Goal: Task Accomplishment & Management: Manage account settings

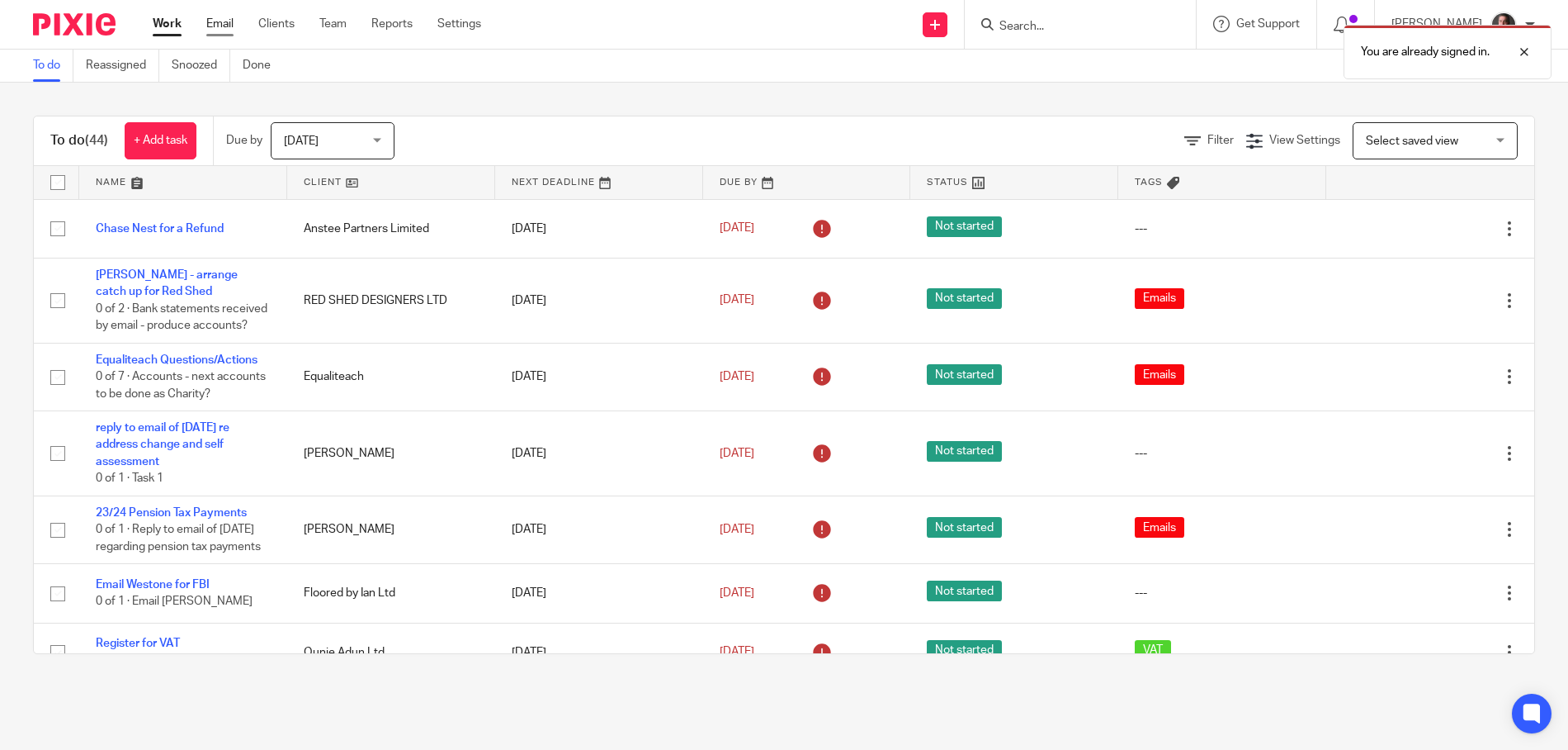
click at [224, 25] on link "Email" at bounding box center [219, 23] width 27 height 16
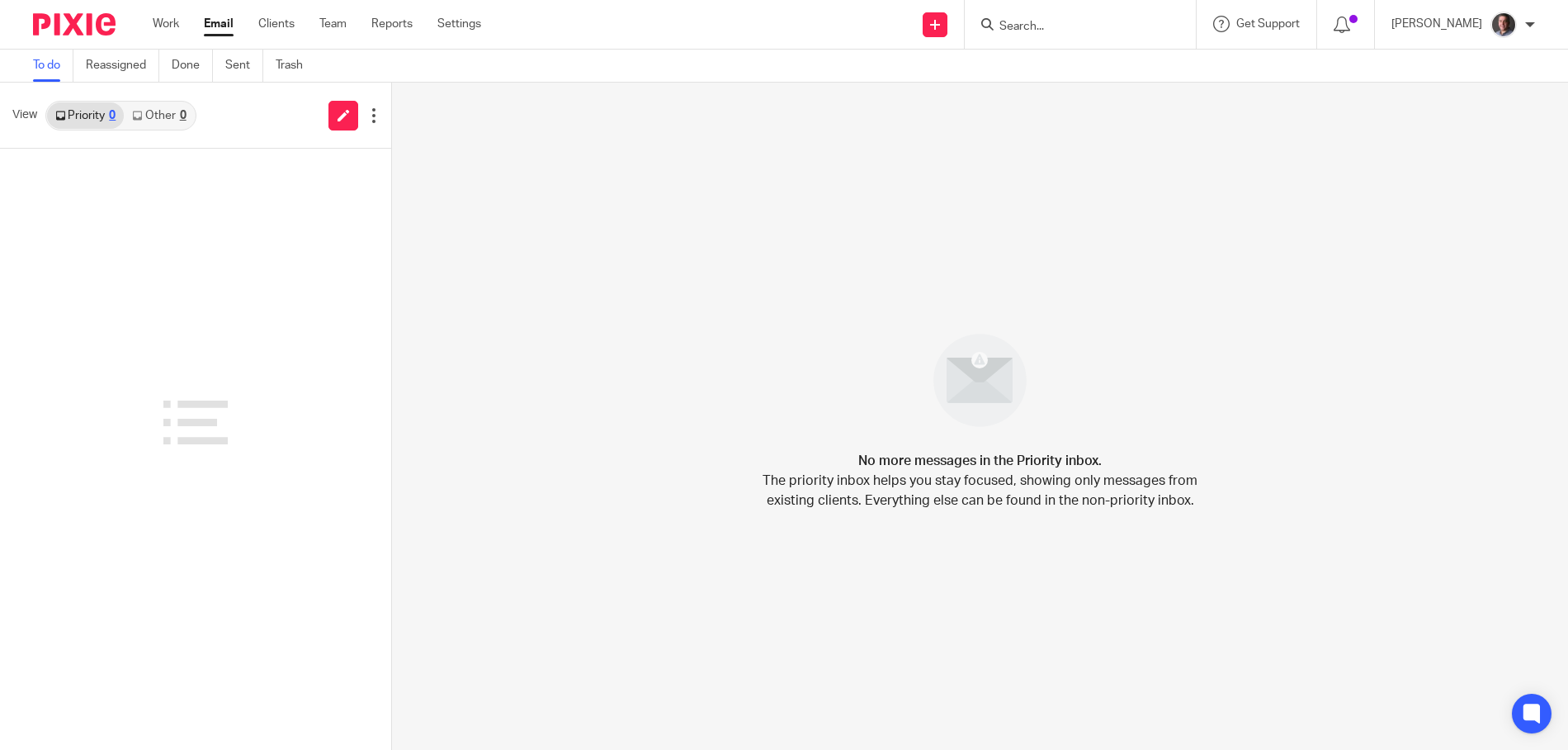
click at [172, 115] on link "Other 0" at bounding box center [159, 115] width 70 height 26
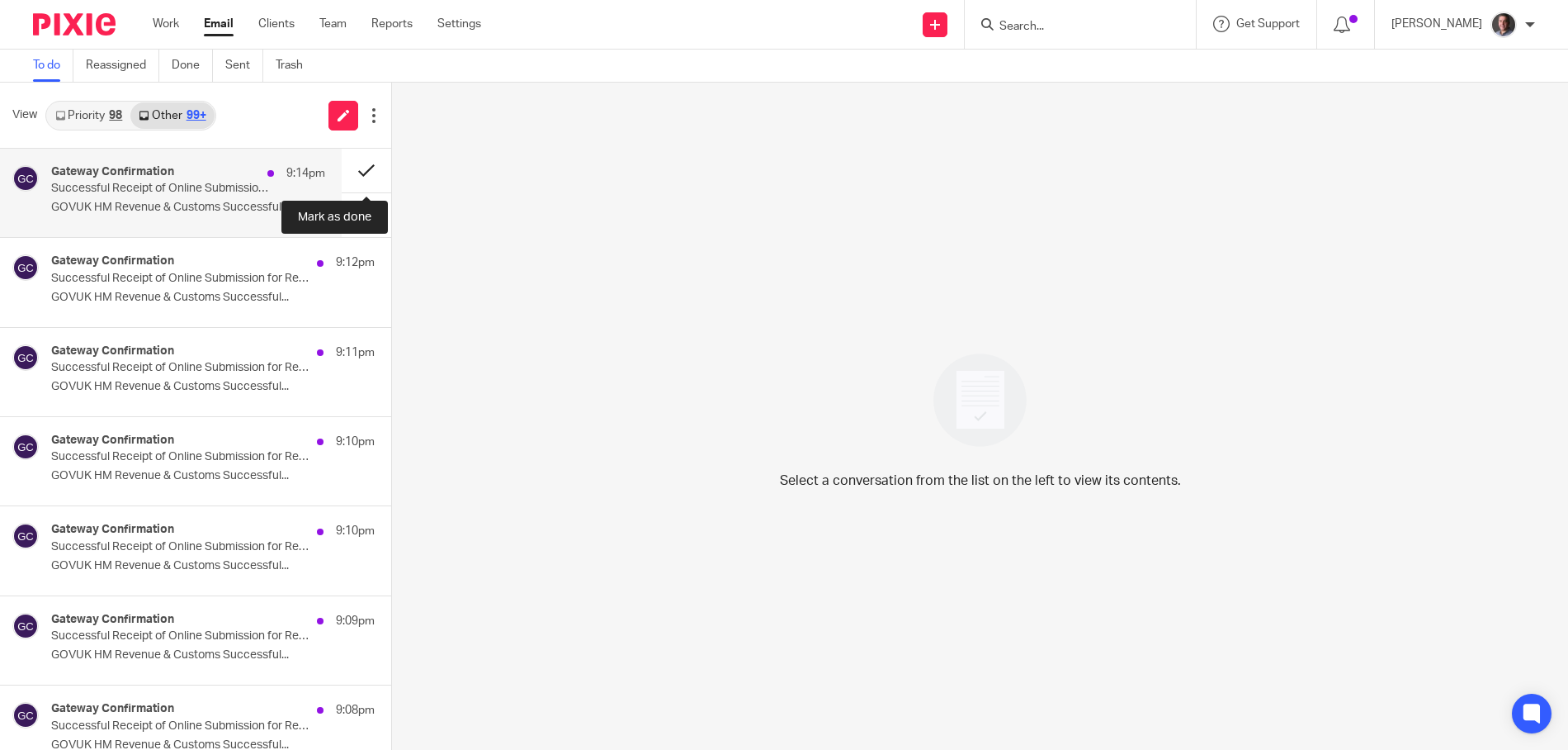
click at [361, 167] on button at bounding box center [366, 170] width 49 height 43
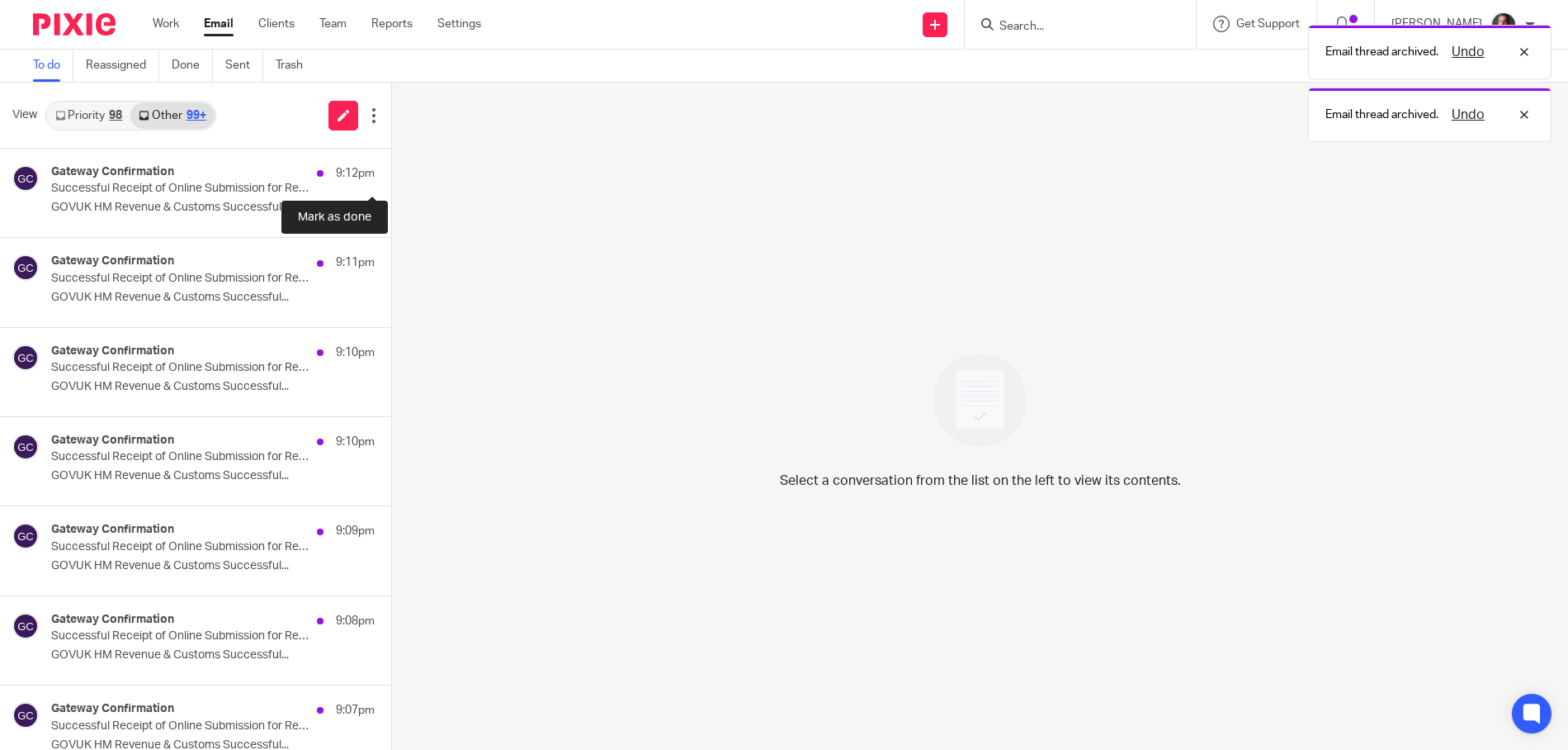
click at [391, 167] on button at bounding box center [397, 170] width 13 height 43
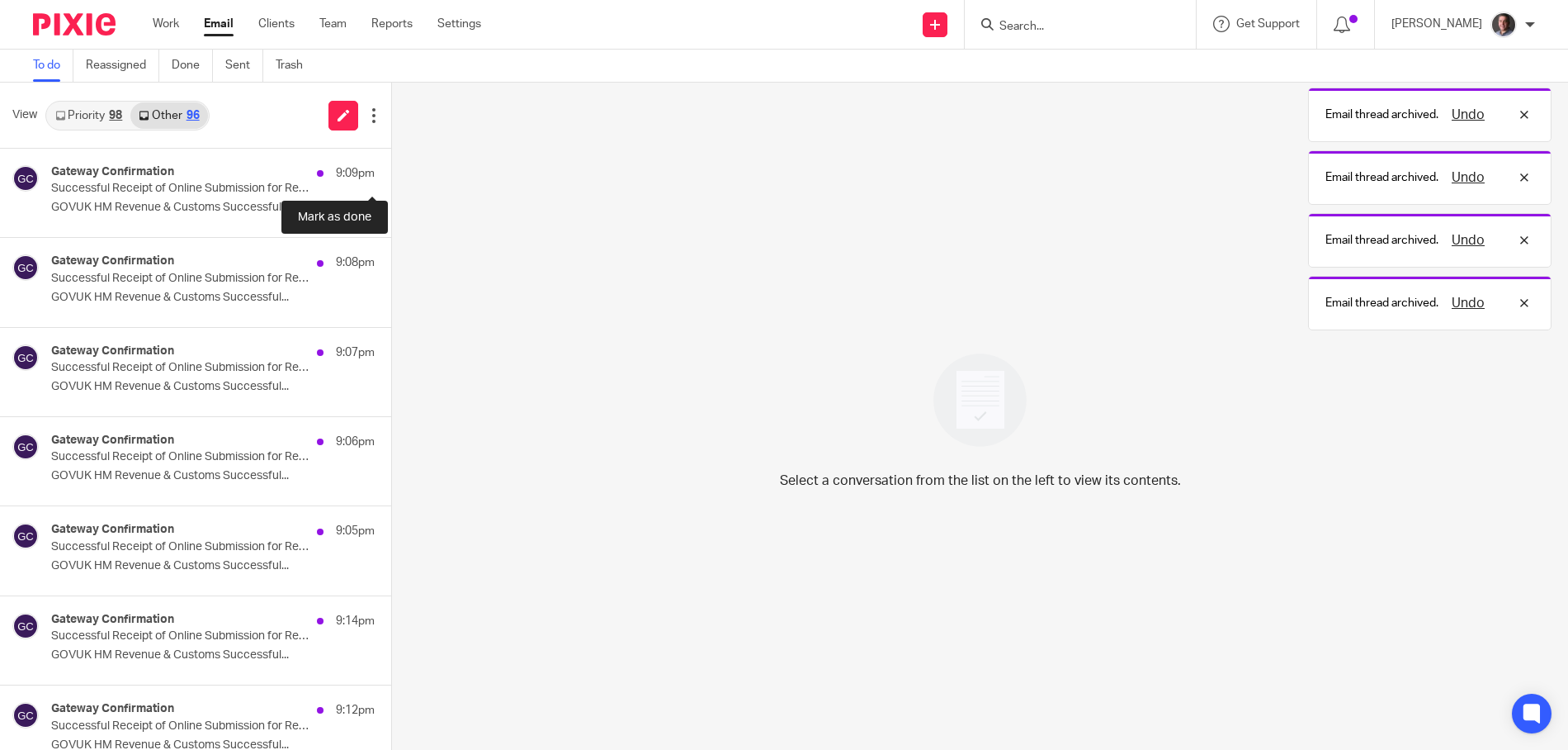
click at [391, 167] on button at bounding box center [397, 170] width 13 height 43
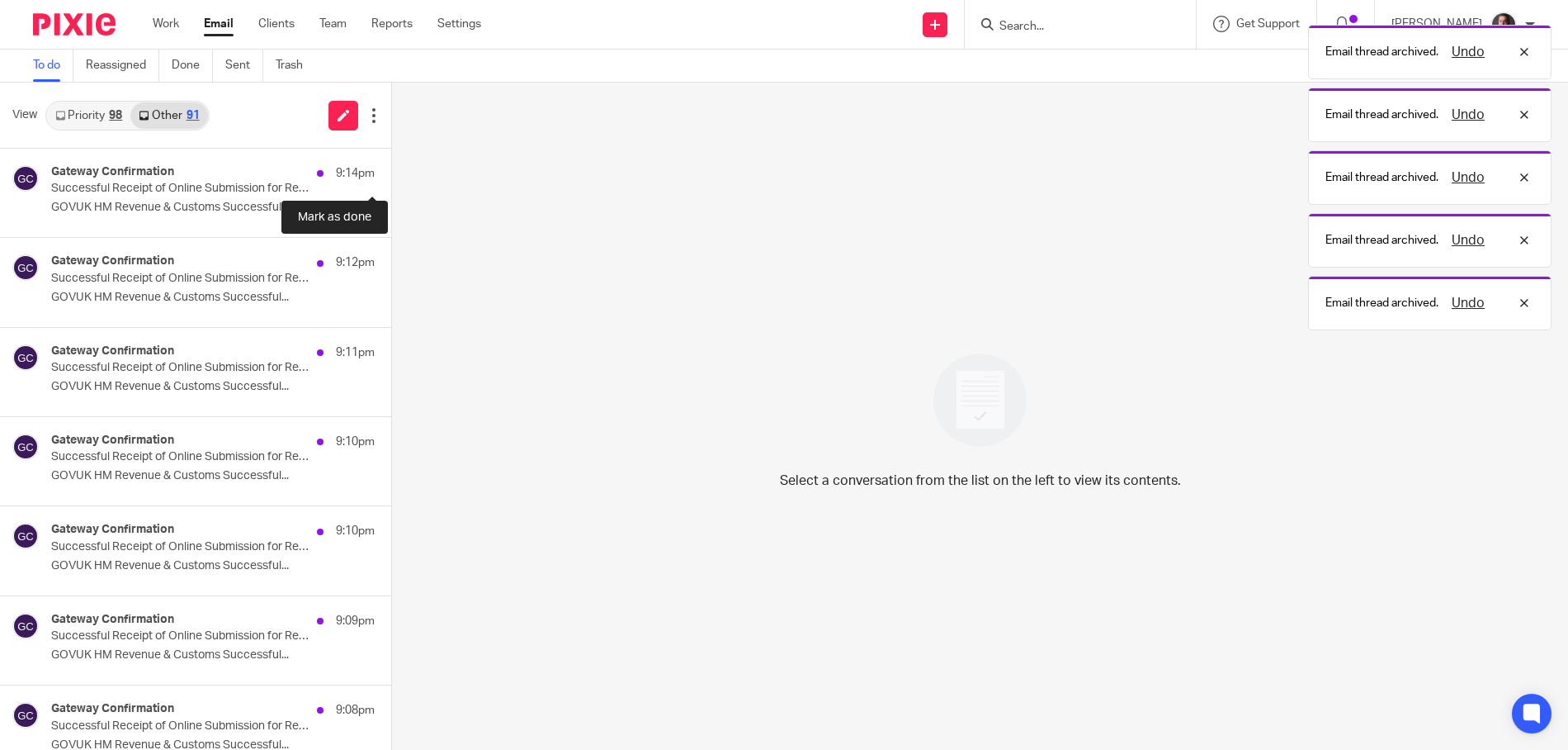
click at [391, 167] on button at bounding box center [397, 170] width 13 height 43
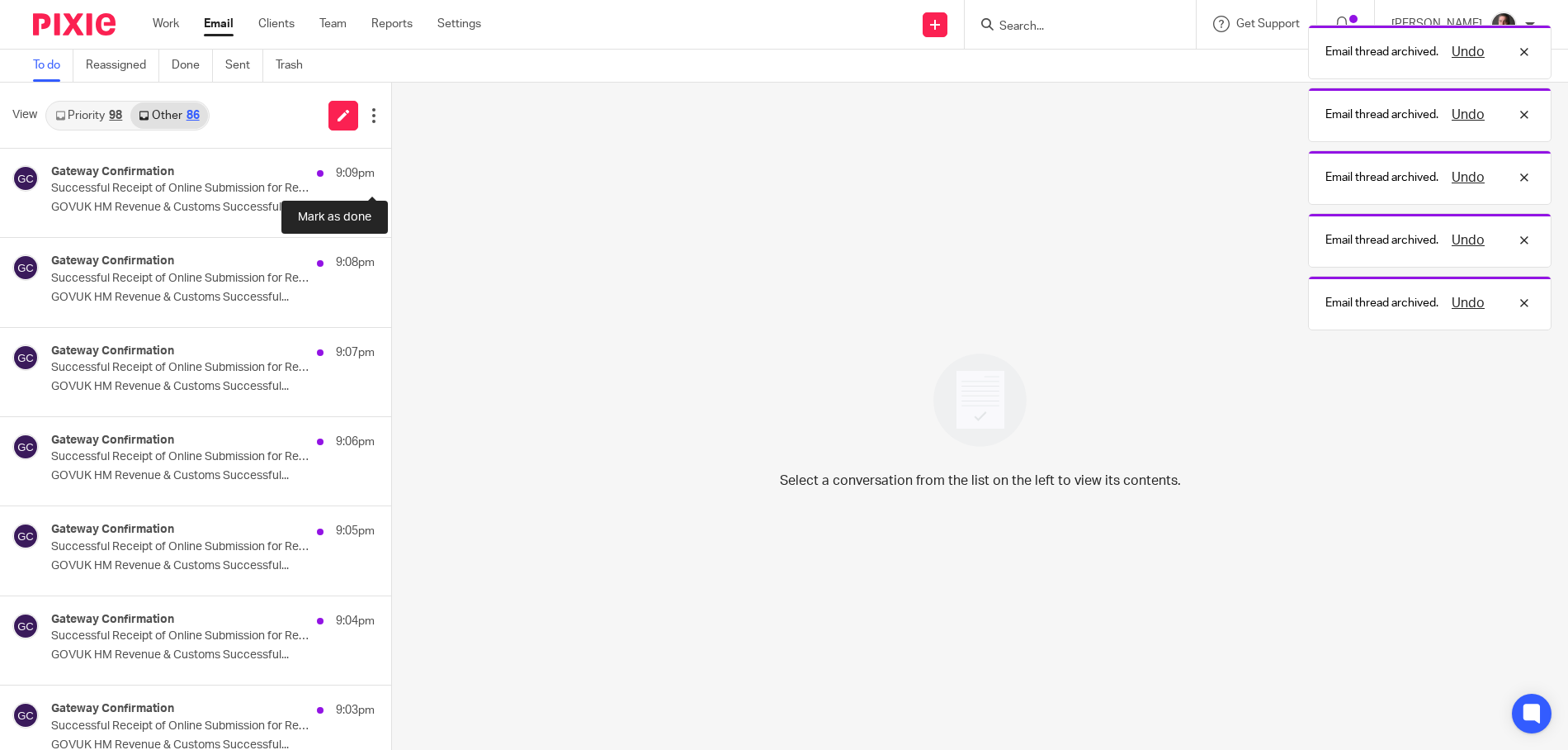
click at [391, 167] on button at bounding box center [397, 170] width 13 height 43
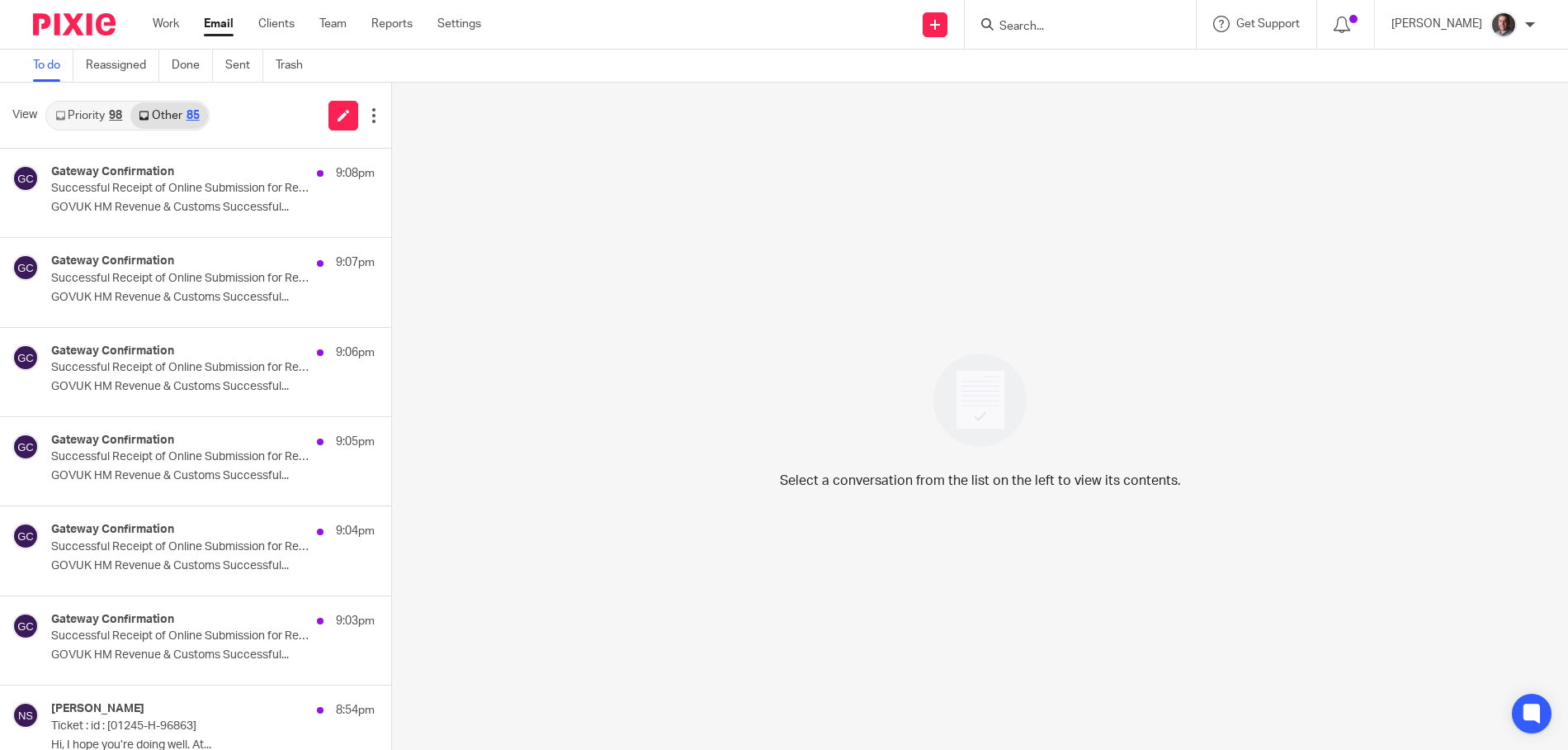
click at [103, 114] on link "Priority 98" at bounding box center [88, 115] width 83 height 26
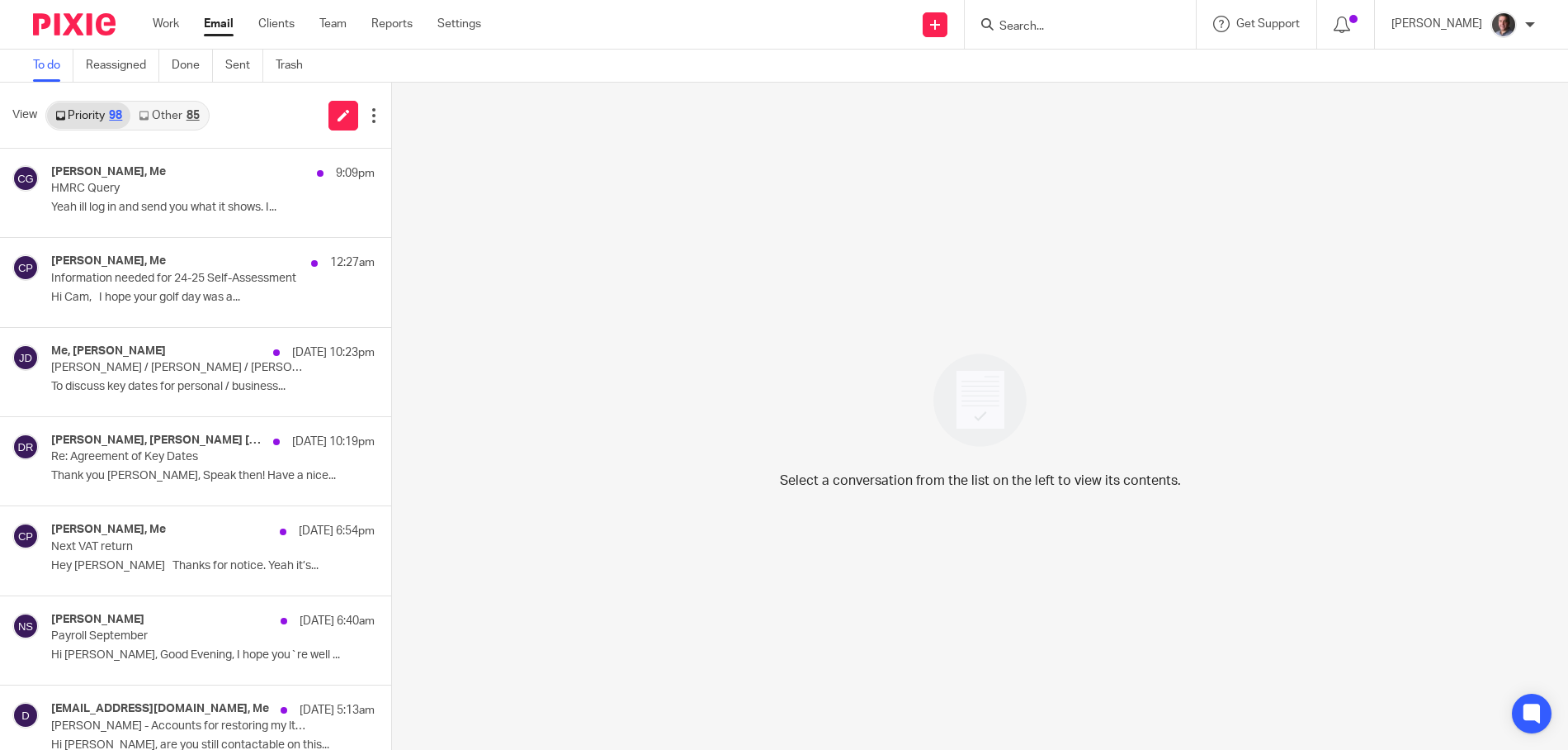
click at [179, 114] on link "Other 85" at bounding box center [168, 115] width 77 height 26
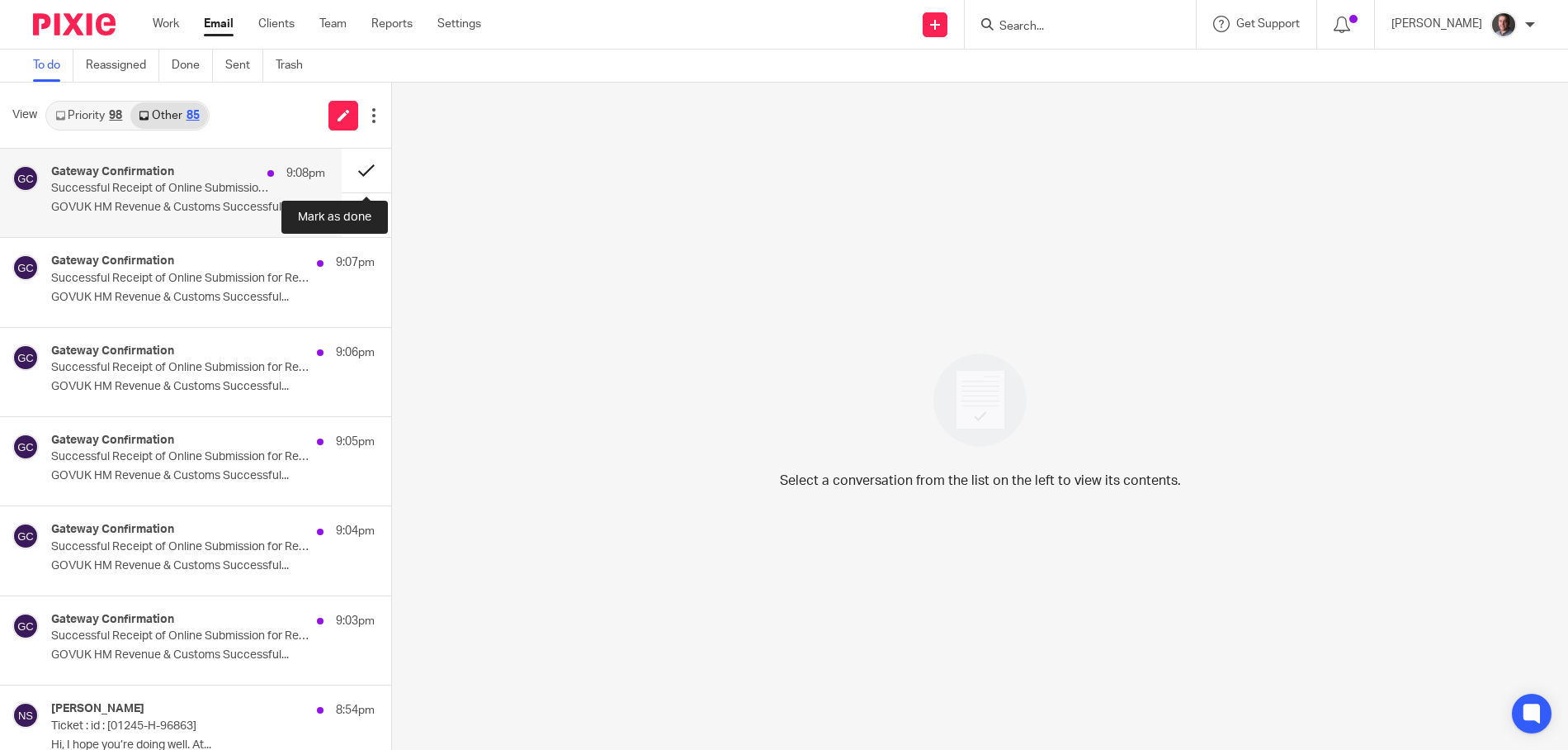
click at [364, 164] on button at bounding box center [366, 170] width 49 height 43
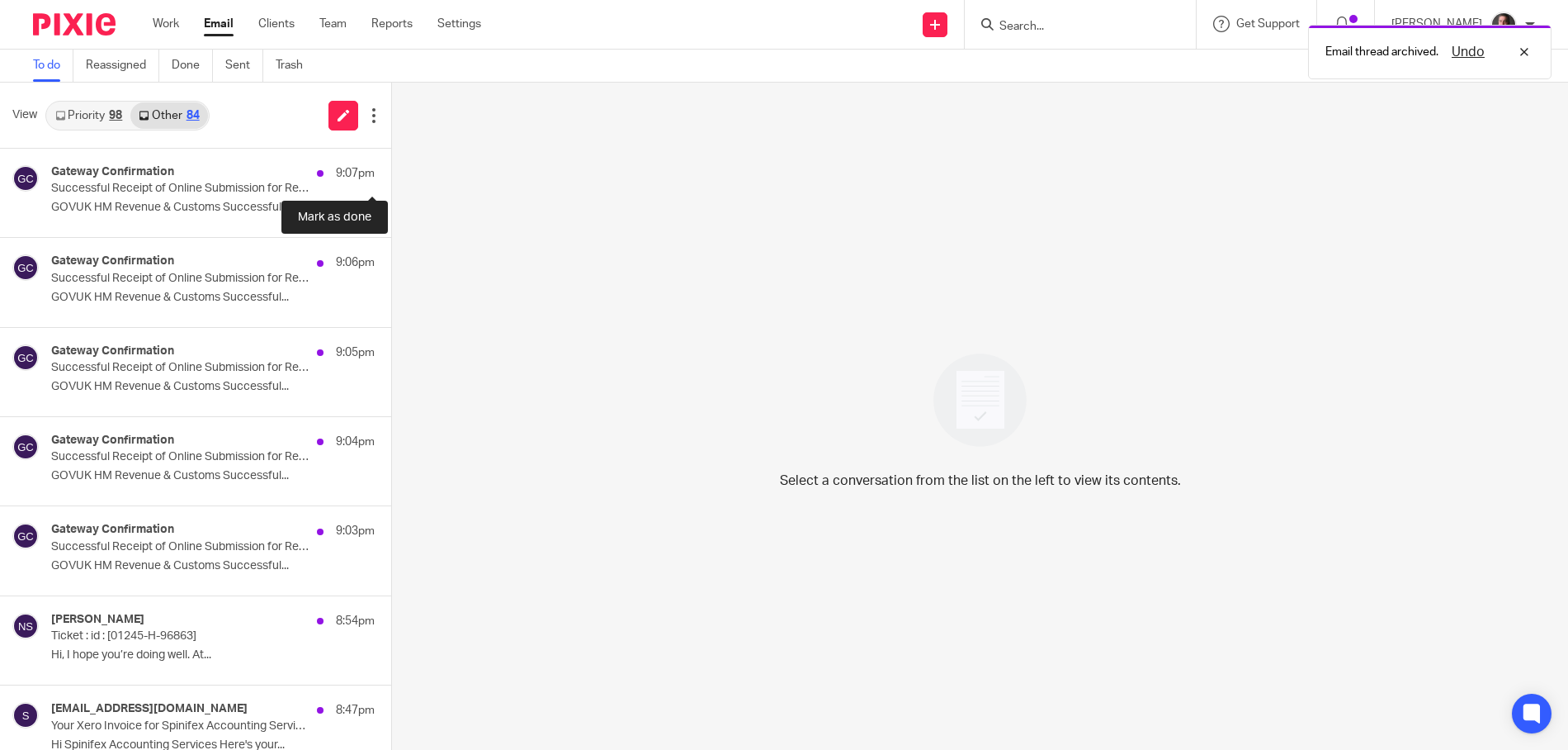
click at [391, 164] on button at bounding box center [397, 170] width 13 height 43
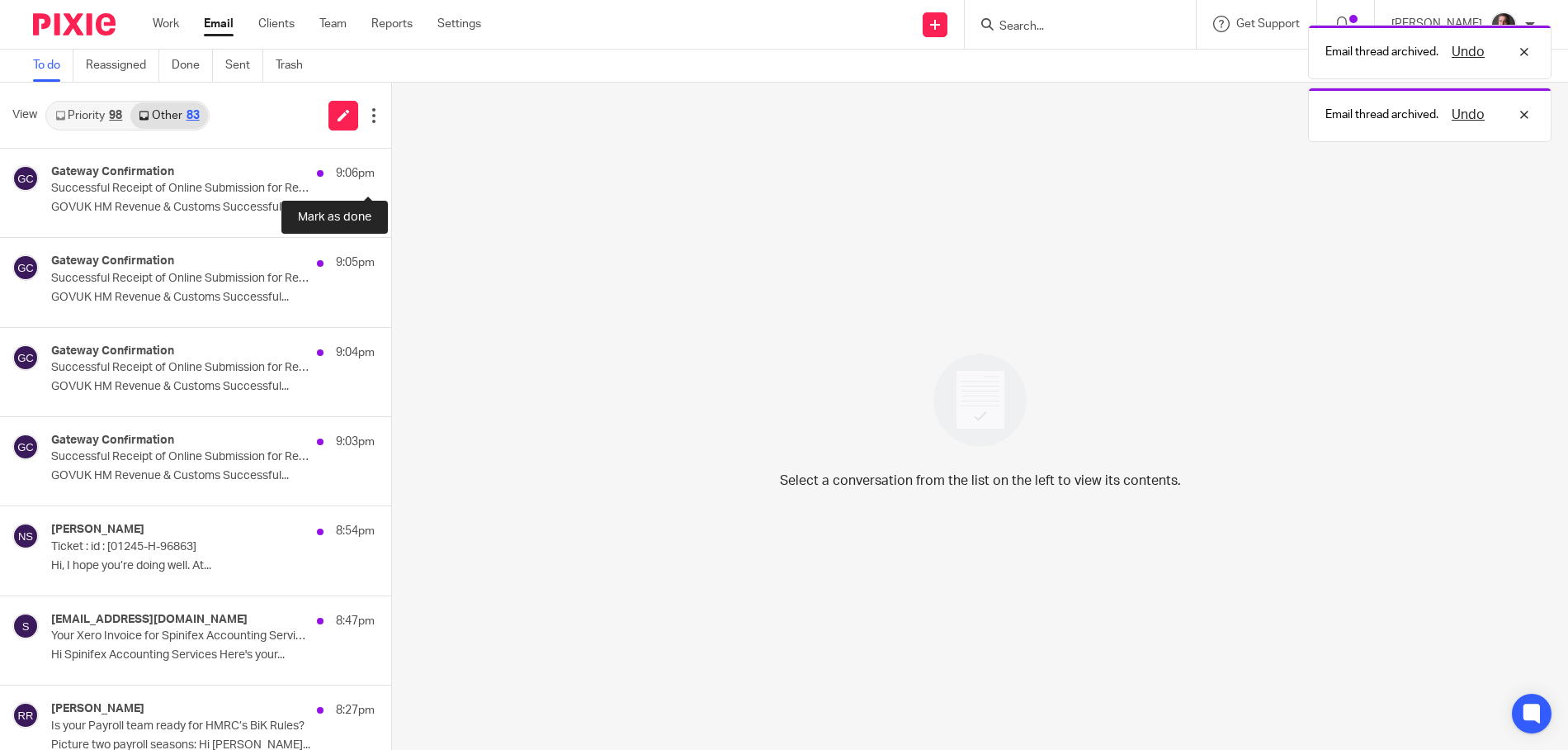
click at [391, 164] on button at bounding box center [397, 170] width 13 height 43
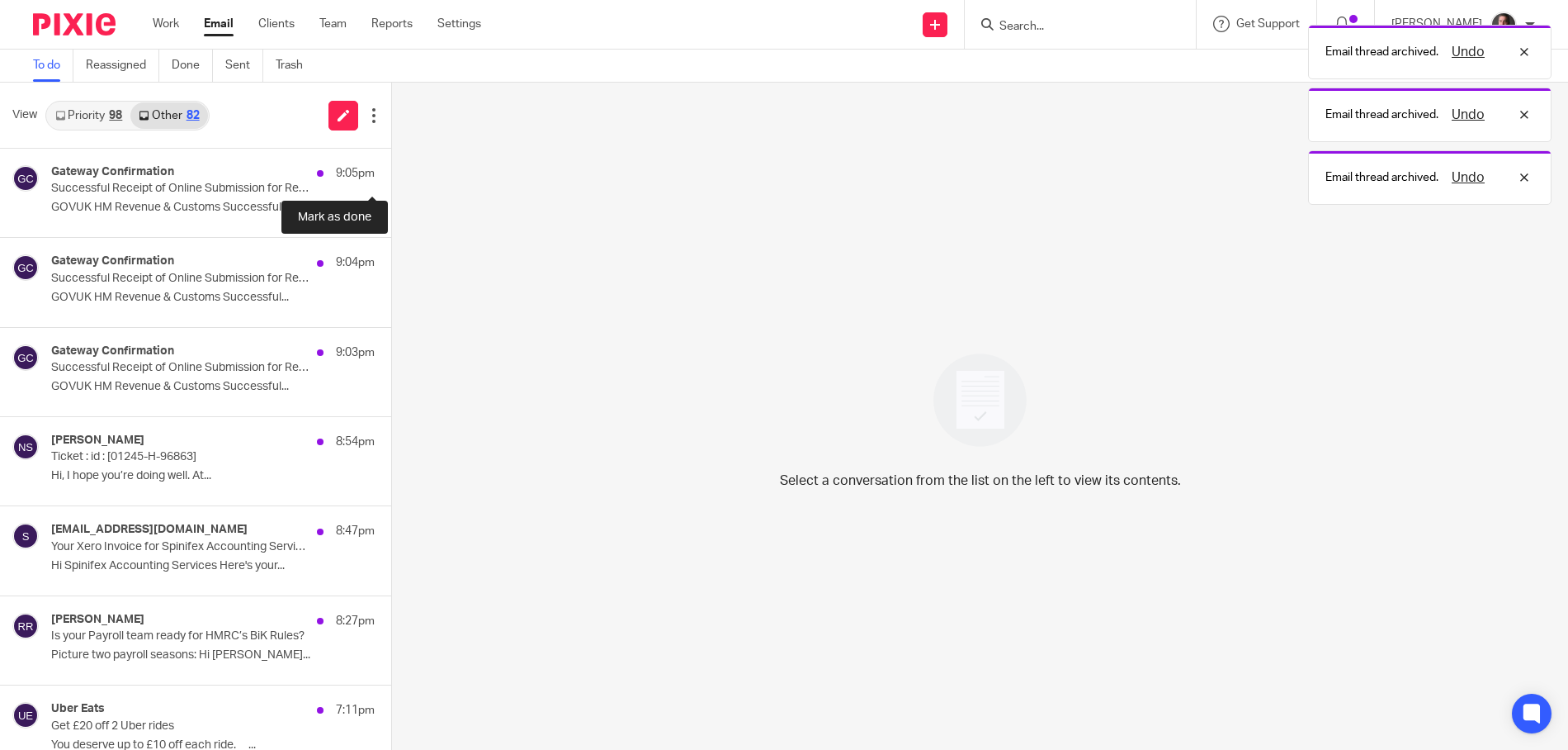
click at [391, 164] on button at bounding box center [397, 170] width 13 height 43
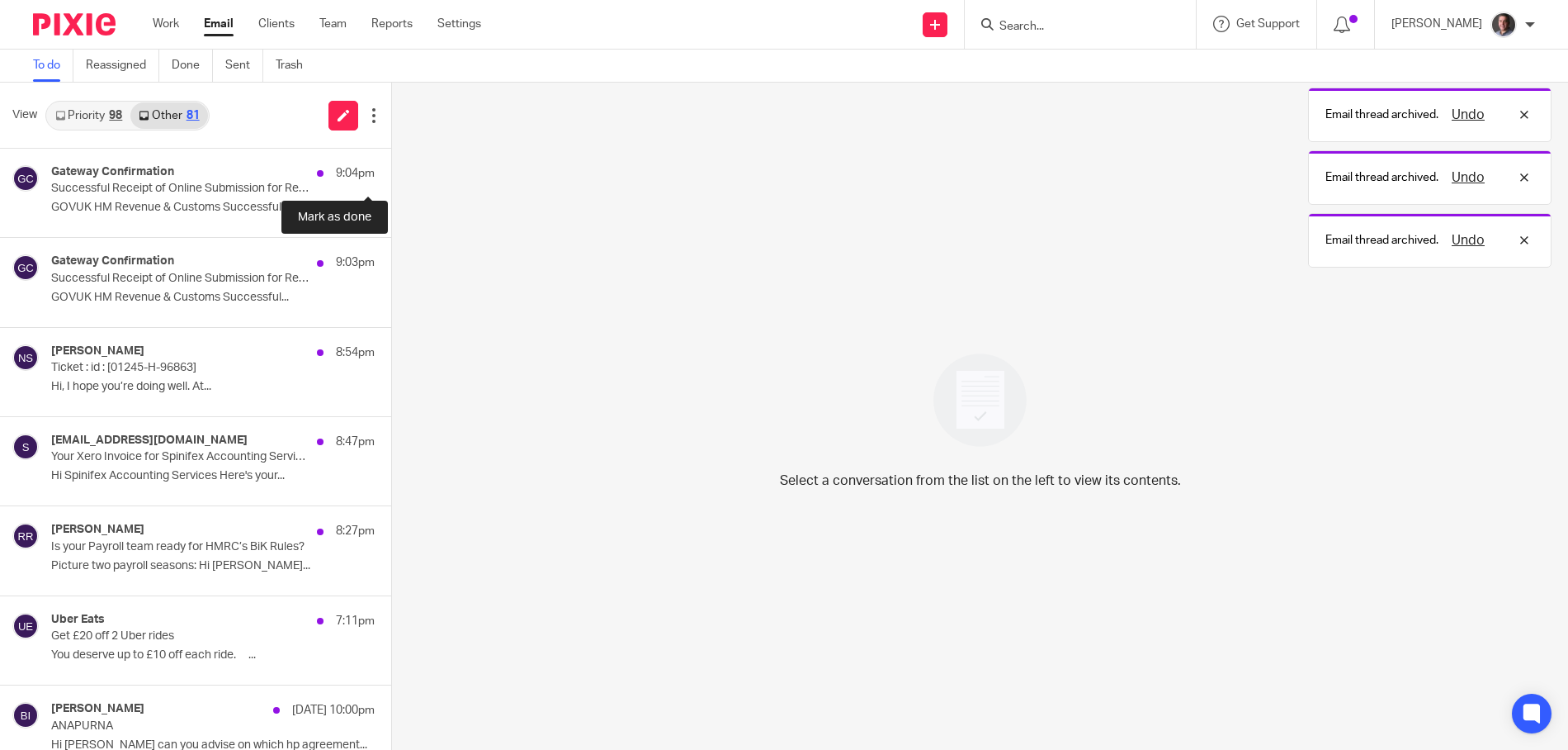
click at [391, 164] on button at bounding box center [397, 170] width 13 height 43
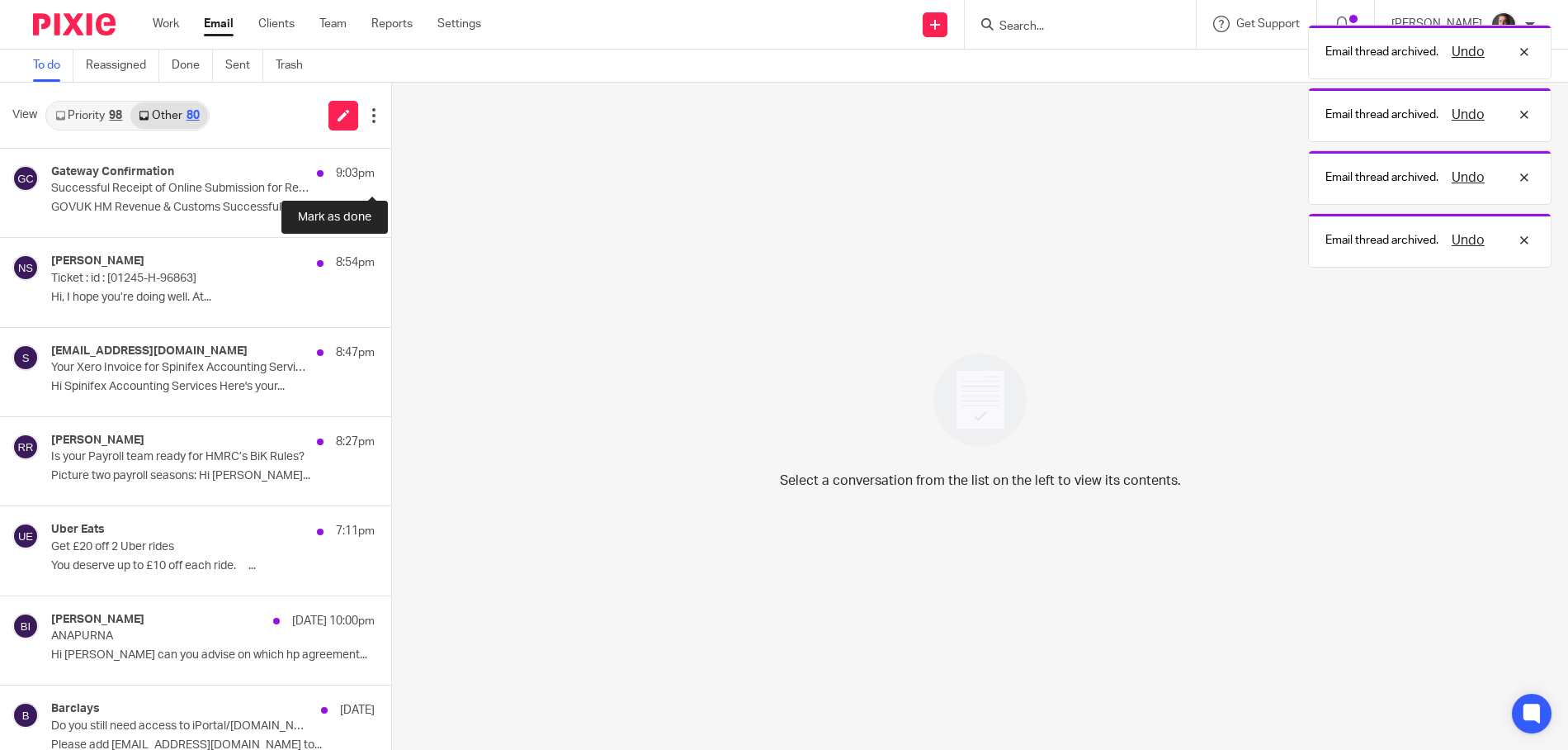
click at [391, 164] on button at bounding box center [397, 170] width 13 height 43
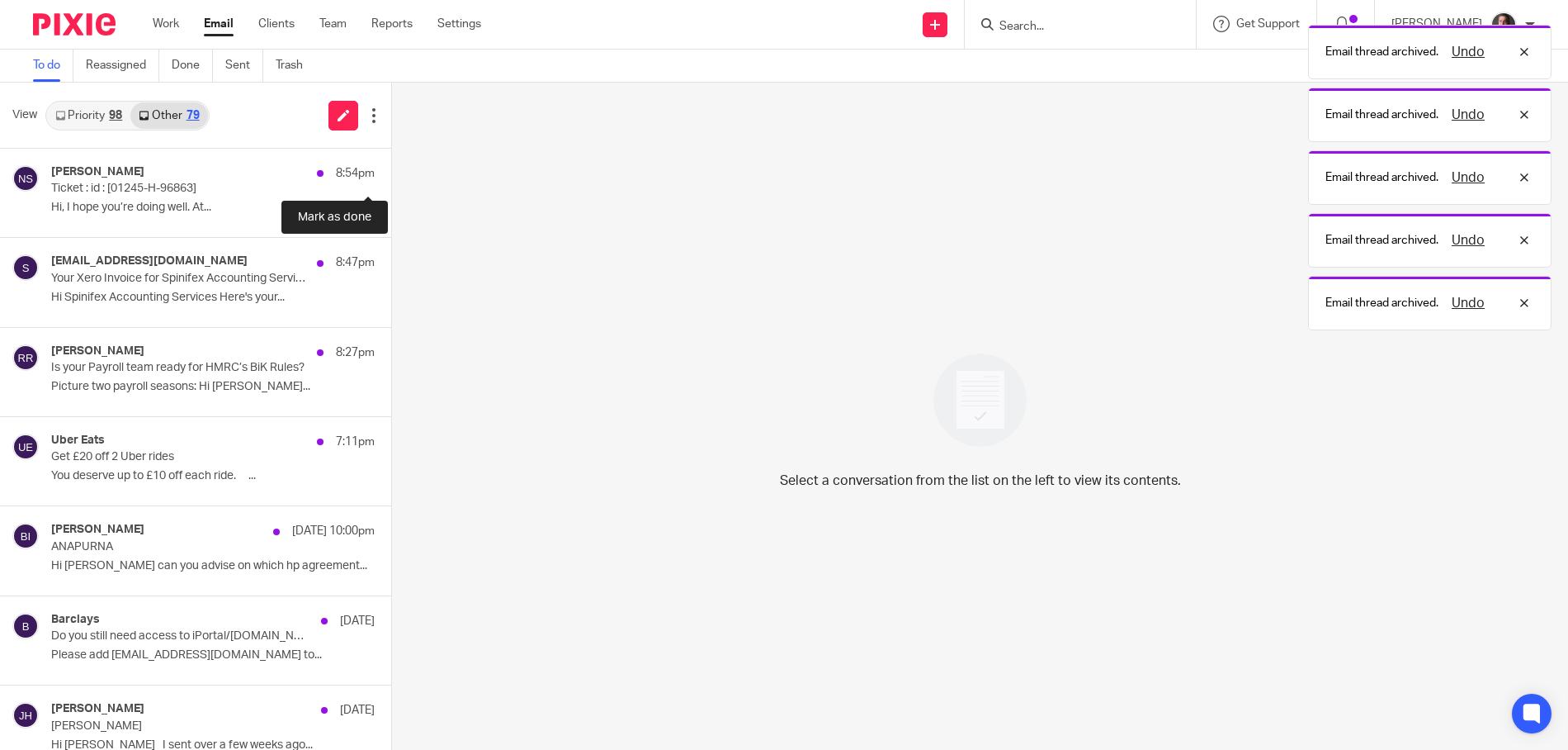
click at [391, 164] on button at bounding box center [397, 170] width 13 height 43
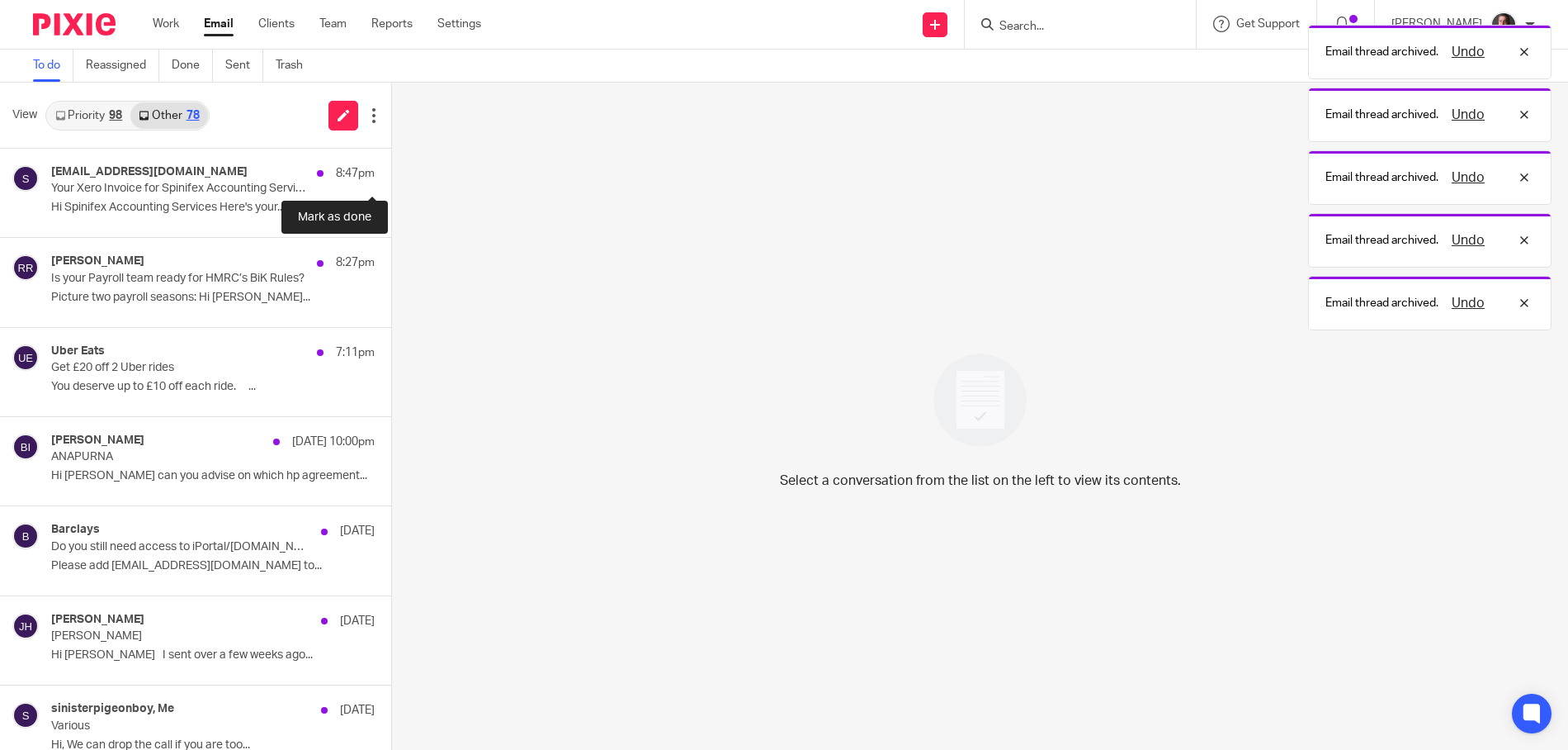
click at [391, 164] on button at bounding box center [397, 170] width 13 height 43
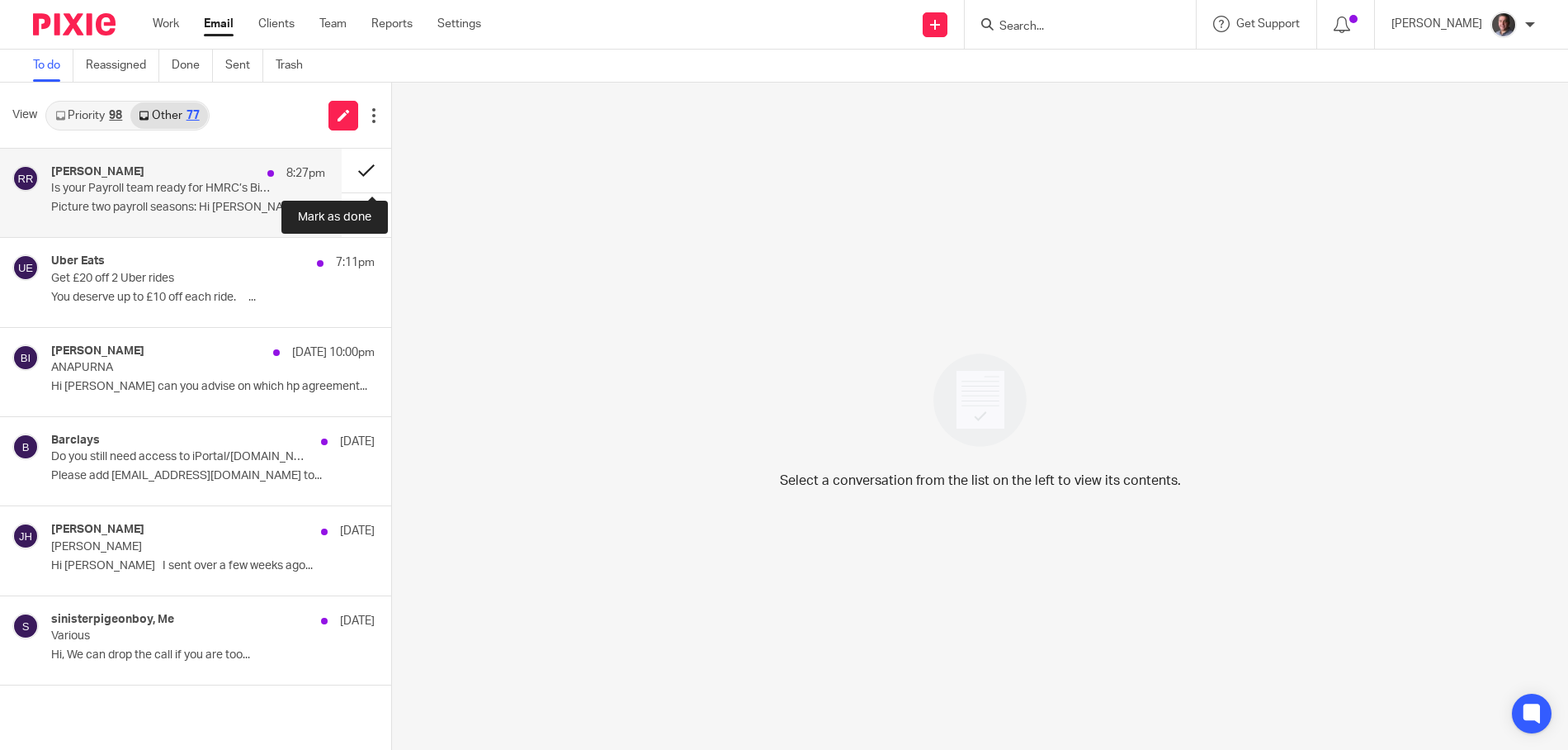
click at [358, 165] on button at bounding box center [366, 170] width 49 height 43
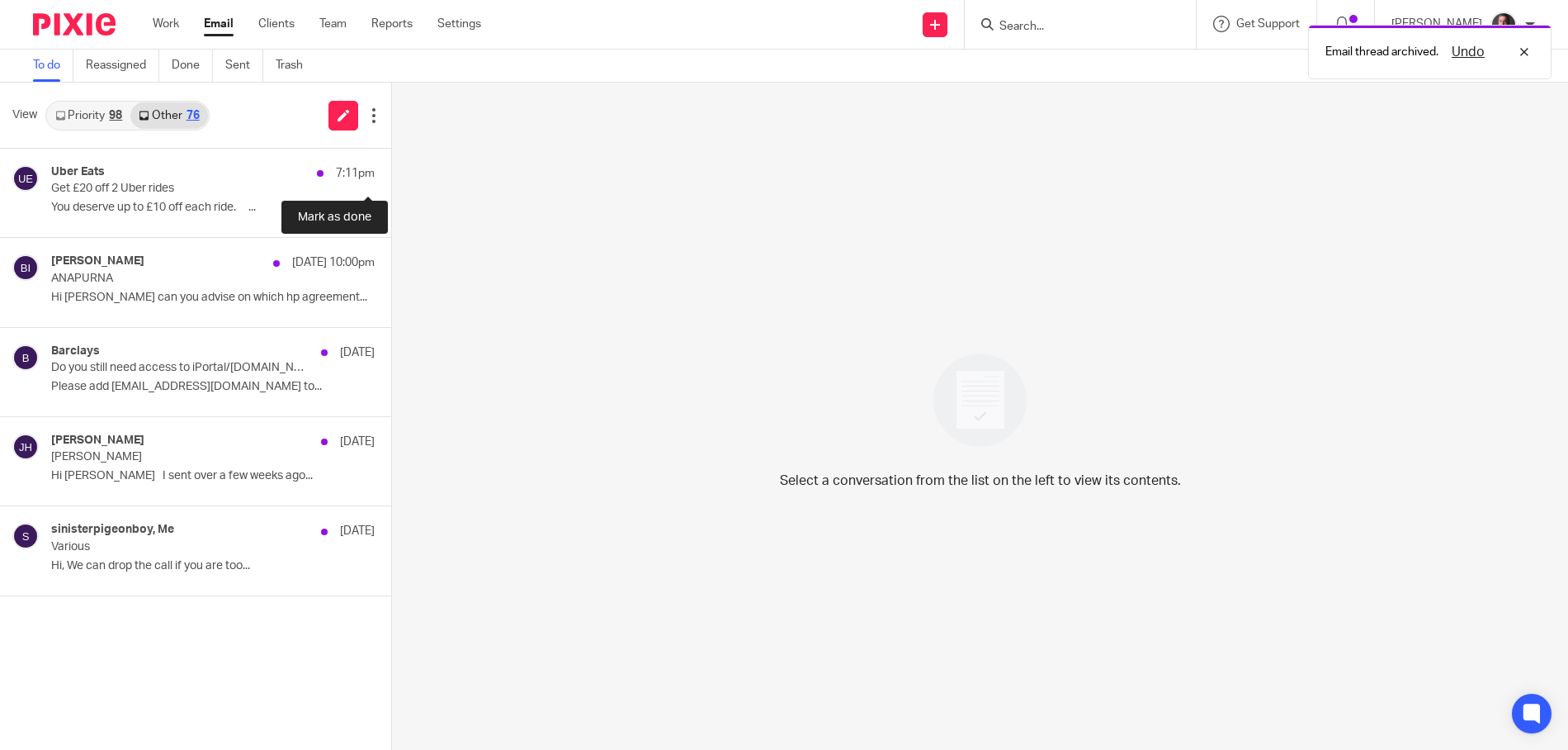
click at [391, 165] on button at bounding box center [397, 170] width 13 height 43
